Goal: Entertainment & Leisure: Consume media (video, audio)

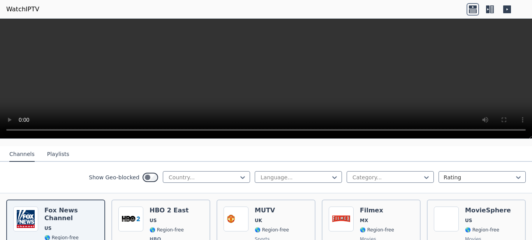
scroll to position [117, 0]
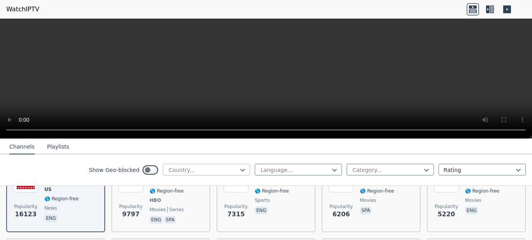
click at [183, 171] on div at bounding box center [203, 170] width 71 height 8
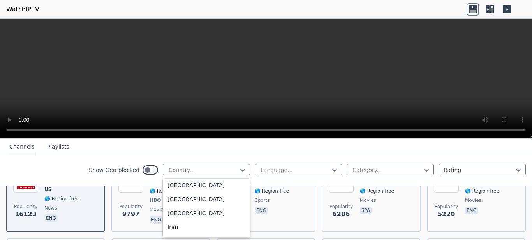
scroll to position [1207, 0]
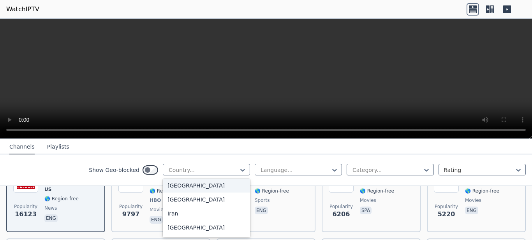
click at [178, 193] on div "[GEOGRAPHIC_DATA]" at bounding box center [206, 186] width 87 height 14
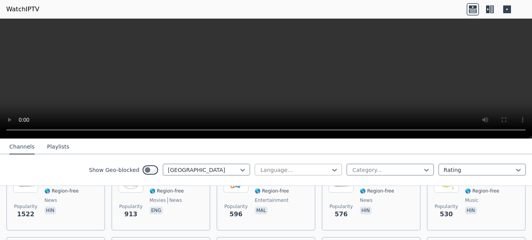
click at [284, 172] on div at bounding box center [295, 170] width 71 height 8
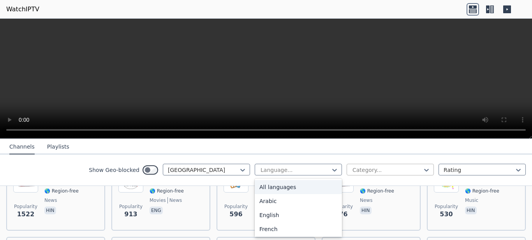
click at [362, 172] on div at bounding box center [387, 170] width 71 height 8
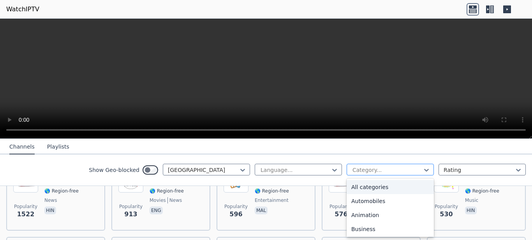
click at [361, 172] on div at bounding box center [387, 170] width 71 height 8
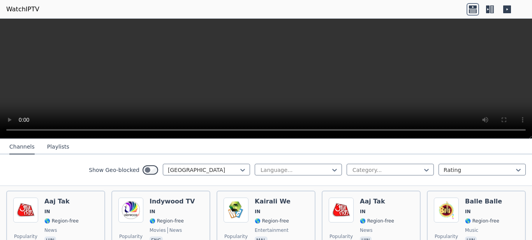
scroll to position [156, 0]
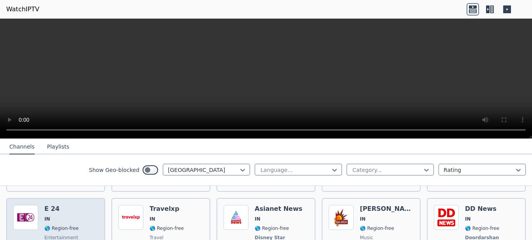
click at [51, 216] on div "E 24 IN 🌎 Region-free entertainment hin" at bounding box center [61, 234] width 34 height 58
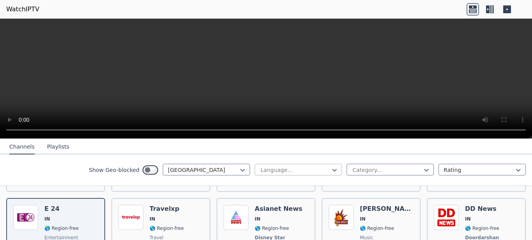
click at [292, 169] on div at bounding box center [295, 170] width 71 height 8
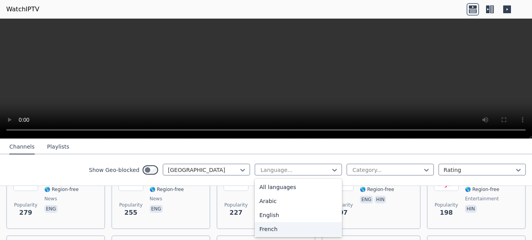
scroll to position [311, 0]
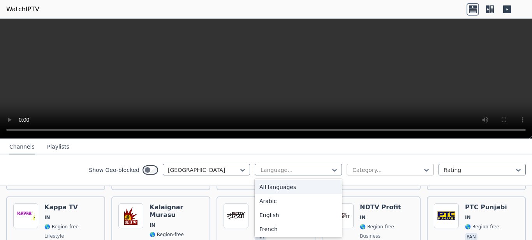
click at [356, 171] on div at bounding box center [387, 170] width 71 height 8
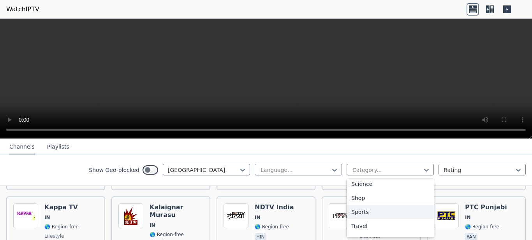
click at [365, 209] on div "Sports" at bounding box center [390, 212] width 87 height 14
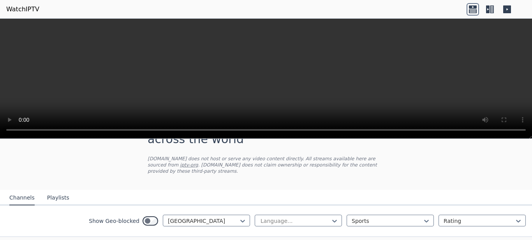
scroll to position [63, 0]
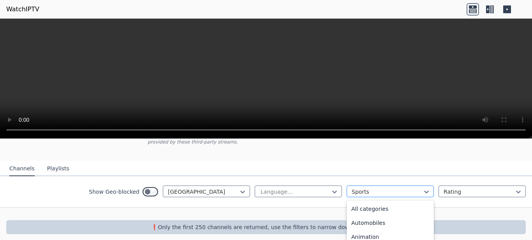
click at [367, 188] on div at bounding box center [387, 192] width 71 height 8
click at [368, 206] on div "News" at bounding box center [390, 208] width 87 height 14
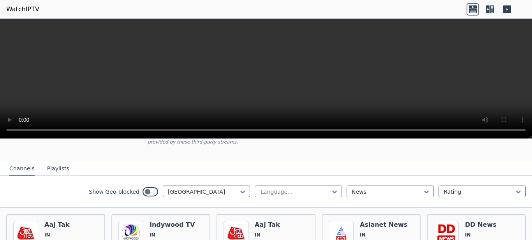
scroll to position [103, 0]
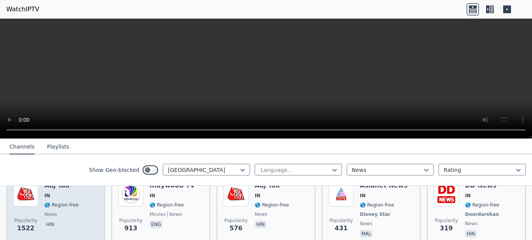
click at [56, 221] on span "hin" at bounding box center [61, 225] width 34 height 9
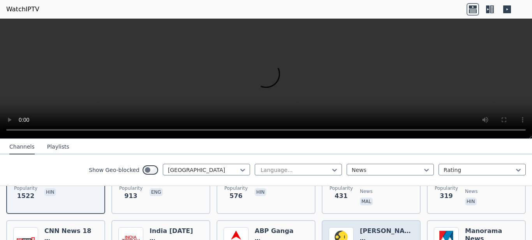
scroll to position [181, 0]
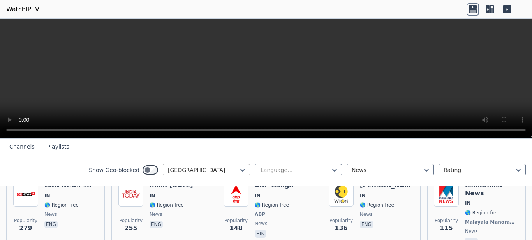
click at [190, 173] on div at bounding box center [203, 170] width 71 height 8
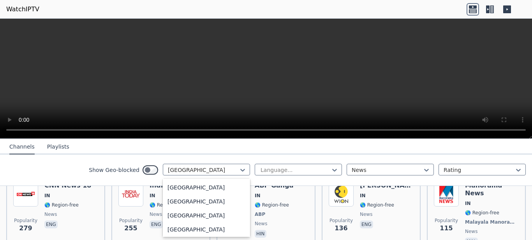
scroll to position [2713, 0]
click at [190, 214] on div "[GEOGRAPHIC_DATA]" at bounding box center [206, 215] width 87 height 14
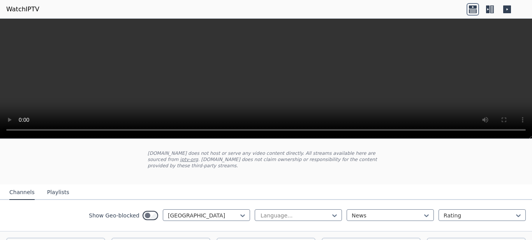
scroll to position [78, 0]
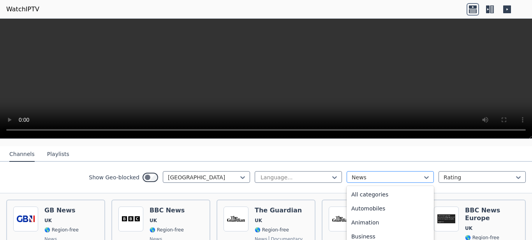
click at [357, 174] on div at bounding box center [387, 178] width 71 height 8
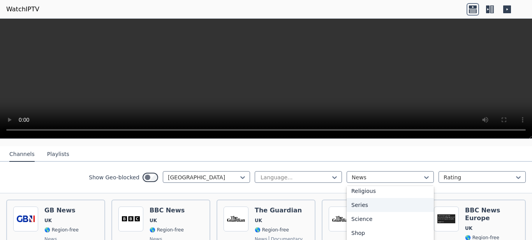
scroll to position [297, 0]
click at [362, 228] on div "Sports" at bounding box center [390, 234] width 87 height 14
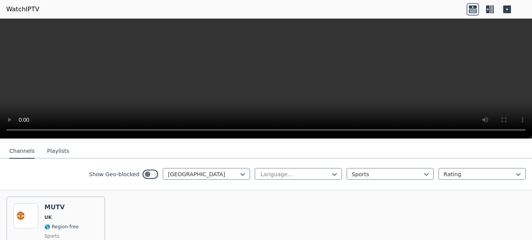
scroll to position [95, 0]
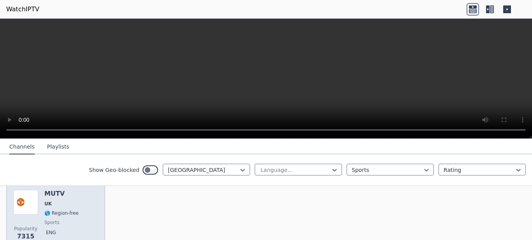
click at [48, 220] on span "sports" at bounding box center [51, 223] width 15 height 6
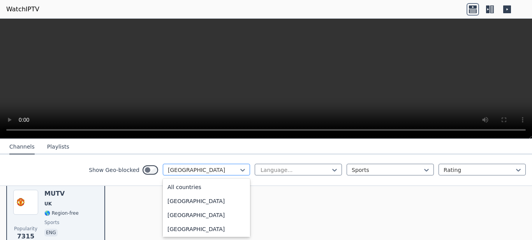
click at [213, 172] on div at bounding box center [203, 170] width 71 height 8
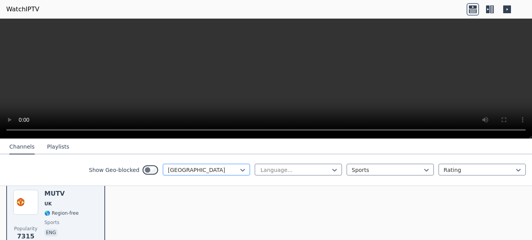
click at [213, 172] on div at bounding box center [203, 170] width 71 height 8
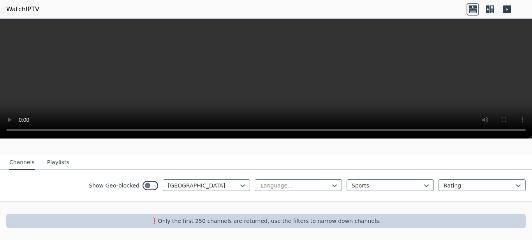
scroll to position [63, 0]
